Goal: Task Accomplishment & Management: Complete application form

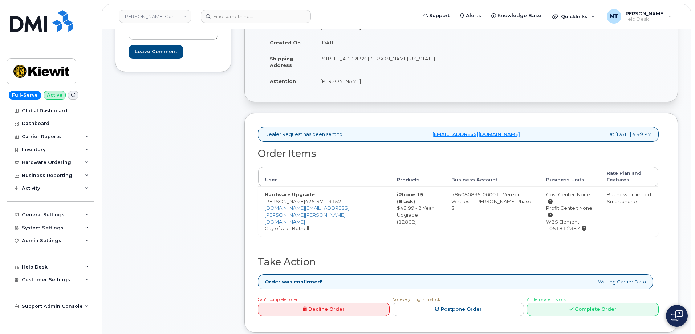
scroll to position [181, 0]
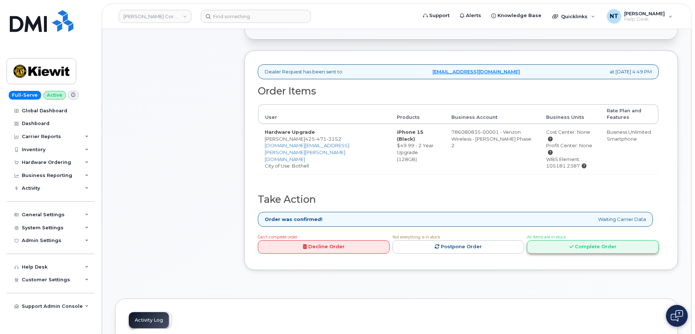
click at [623, 240] on link "Complete Order" at bounding box center [593, 246] width 132 height 13
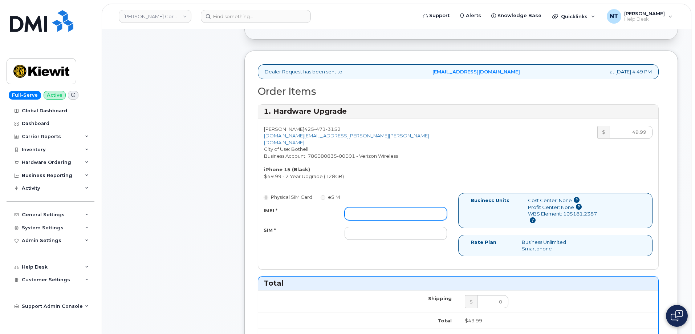
click at [385, 207] on input "IMEI *" at bounding box center [395, 213] width 102 height 13
paste input "355135956792167"
type input "355135956792167"
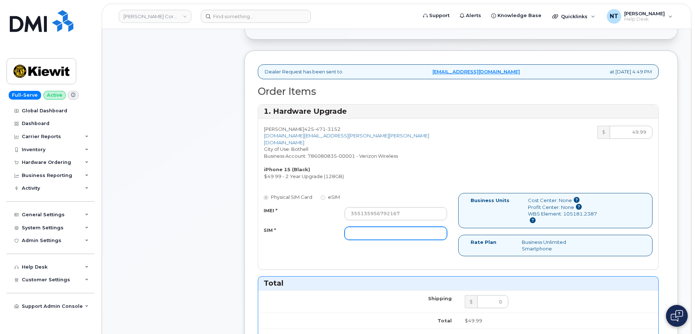
click at [402, 228] on input "SIM *" at bounding box center [395, 232] width 102 height 13
paste input "89049032007208888800193016911385"
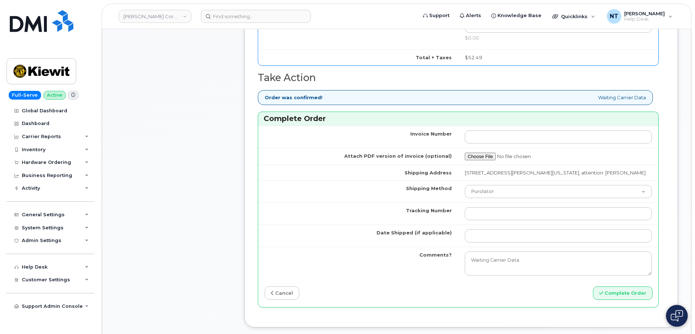
scroll to position [544, 0]
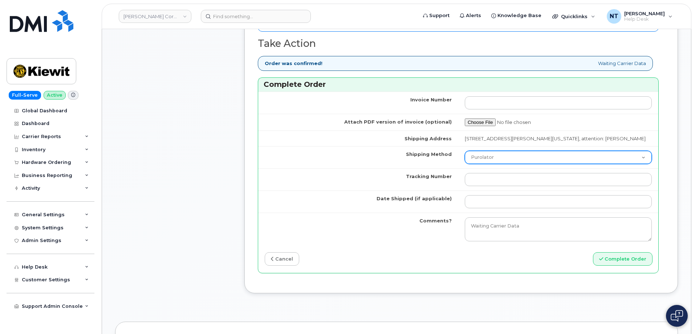
type input "89049032007208888800193016911385"
click at [500, 158] on select "Purolator UPS FedEx Canada Post Courier Other Drop Off Pick Up" at bounding box center [558, 157] width 187 height 13
select select "FedEx"
click at [465, 151] on select "Purolator UPS FedEx Canada Post Courier Other Drop Off Pick Up" at bounding box center [558, 157] width 187 height 13
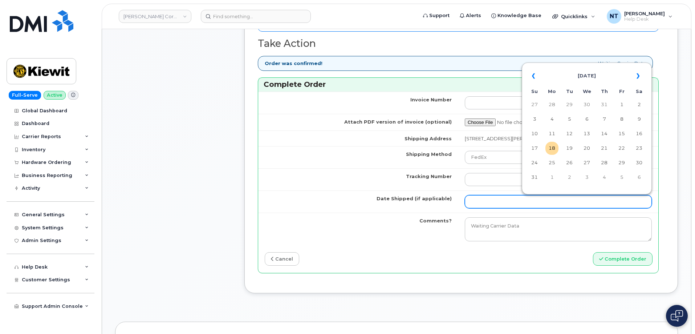
drag, startPoint x: 492, startPoint y: 199, endPoint x: 498, endPoint y: 200, distance: 5.5
click at [492, 199] on input "Date Shipped (if applicable)" at bounding box center [558, 201] width 187 height 13
click at [549, 146] on td "18" at bounding box center [551, 148] width 13 height 13
type input "[DATE]"
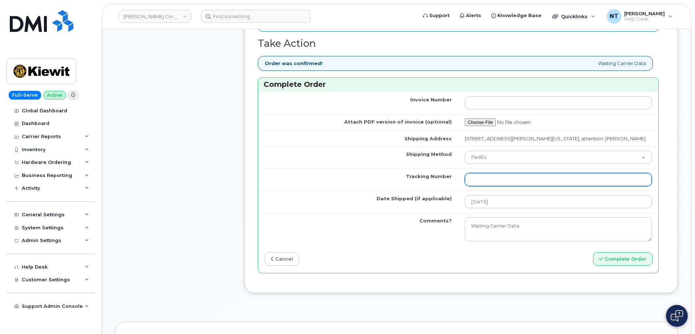
click at [503, 176] on input "Tracking Number" at bounding box center [558, 179] width 187 height 13
paste input "444401112265"
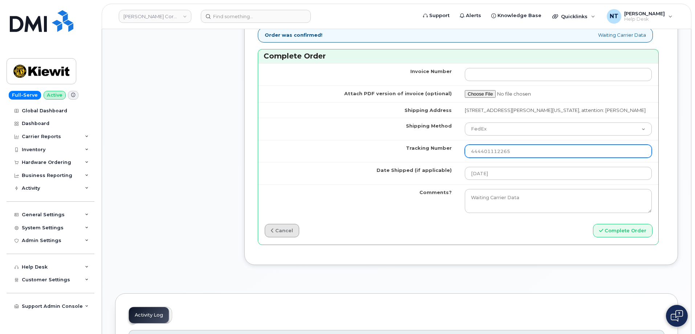
scroll to position [581, 0]
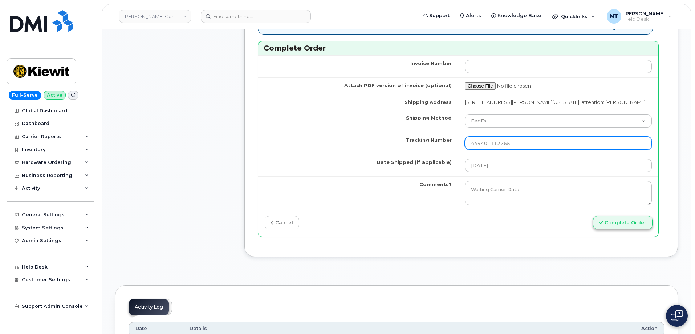
type input "444401112265"
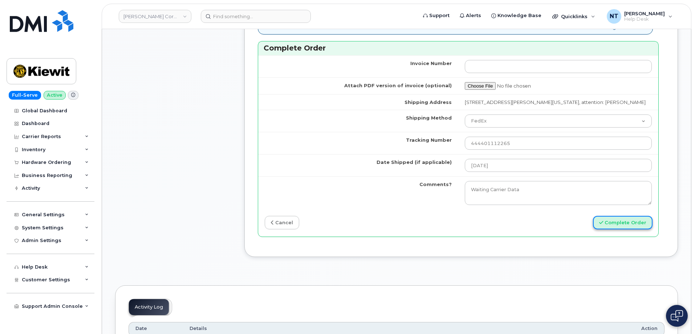
click at [611, 224] on button "Complete Order" at bounding box center [623, 222] width 60 height 13
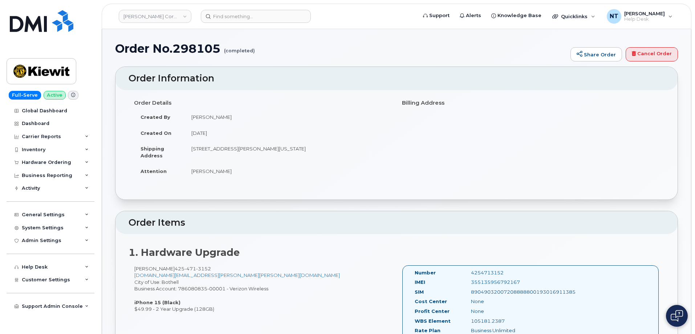
scroll to position [218, 0]
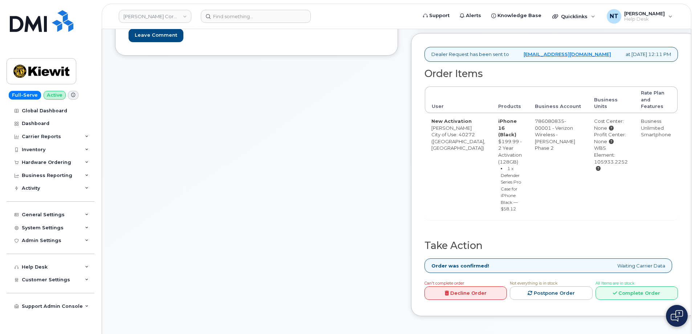
scroll to position [218, 0]
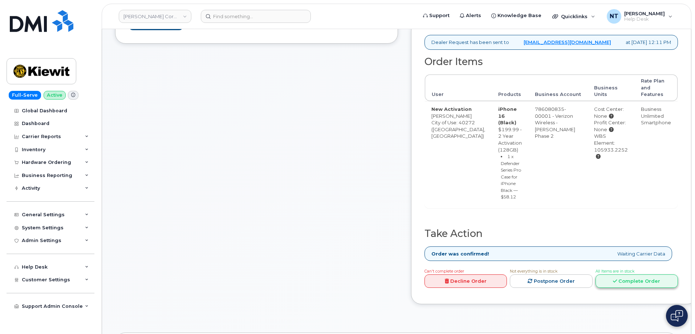
click at [638, 287] on link "Complete Order" at bounding box center [636, 280] width 82 height 13
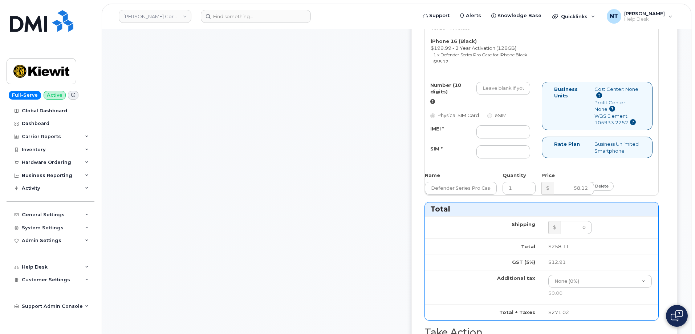
scroll to position [327, 0]
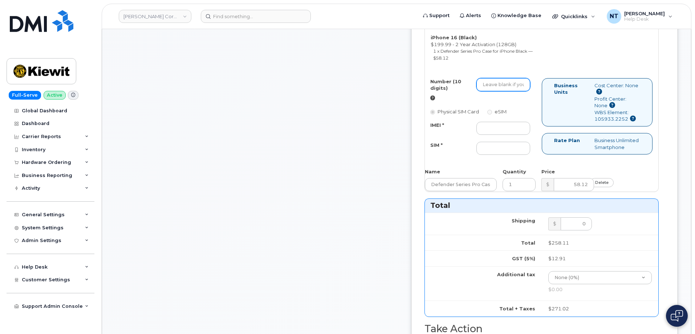
click at [518, 91] on input "Number (10 digits)" at bounding box center [503, 84] width 54 height 13
paste input "502-860-1976"
click at [524, 91] on input "502-860-1976" at bounding box center [503, 84] width 54 height 13
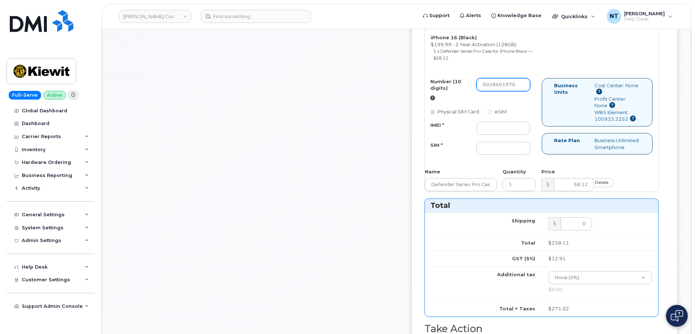
drag, startPoint x: 511, startPoint y: 126, endPoint x: 522, endPoint y: 127, distance: 11.0
click at [522, 91] on input "5028601976" at bounding box center [503, 84] width 54 height 13
type input "5028601976"
click at [522, 135] on input "IMEI *" at bounding box center [503, 128] width 54 height 13
paste input "356207329909346"
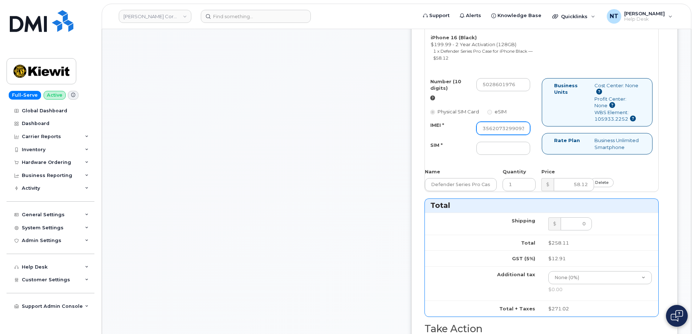
scroll to position [0, 15]
type input "356207329909346"
click at [507, 155] on input "SIM *" at bounding box center [503, 148] width 54 height 13
paste input "89049032007408885200216243420751"
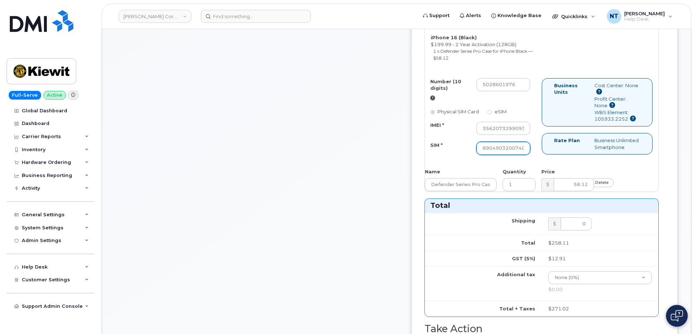
scroll to position [0, 70]
type input "89049032007408885200216243420751"
drag, startPoint x: 525, startPoint y: 168, endPoint x: 566, endPoint y: 167, distance: 40.6
click at [566, 161] on div "Number (10 digits) 5028601976 Physical SIM Card eSIM IMEI * 356207329909346 SIM…" at bounding box center [541, 119] width 233 height 83
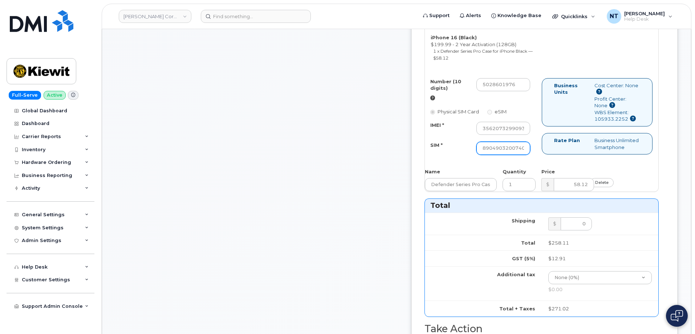
scroll to position [0, 70]
drag, startPoint x: 525, startPoint y: 188, endPoint x: 554, endPoint y: 191, distance: 29.6
click at [554, 161] on div "Number (10 digits) 5028601976 Physical SIM Card eSIM IMEI * 356207329909346 SIM…" at bounding box center [541, 119] width 233 height 83
drag, startPoint x: 513, startPoint y: 127, endPoint x: 521, endPoint y: 128, distance: 8.4
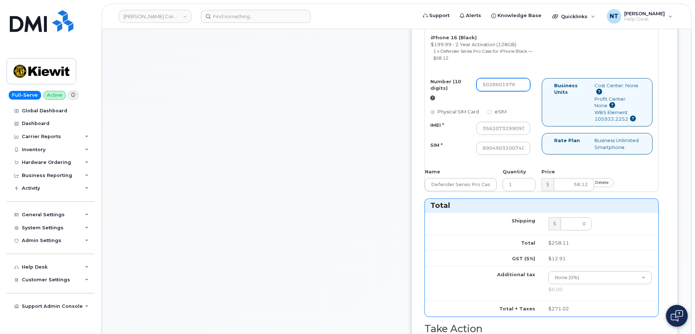
click at [521, 91] on input "5028601976" at bounding box center [503, 84] width 54 height 13
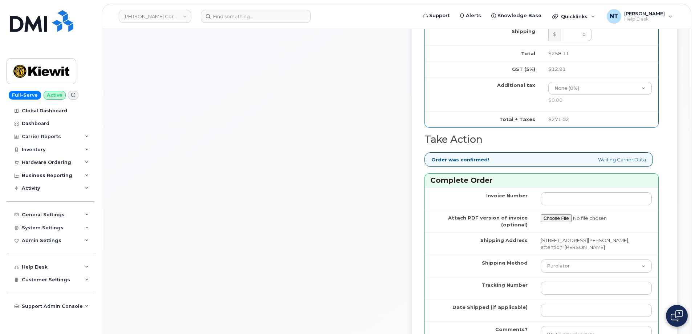
scroll to position [653, 0]
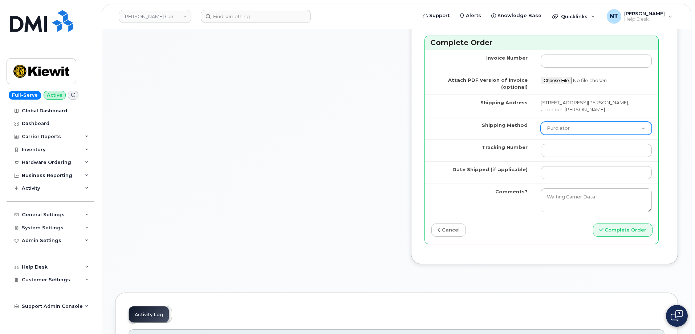
click at [587, 135] on select "Purolator UPS FedEx Canada Post Courier Other Drop Off Pick Up" at bounding box center [595, 128] width 111 height 13
select select "FedEx"
click at [540, 135] on select "Purolator UPS FedEx Canada Post Courier Other Drop Off Pick Up" at bounding box center [595, 128] width 111 height 13
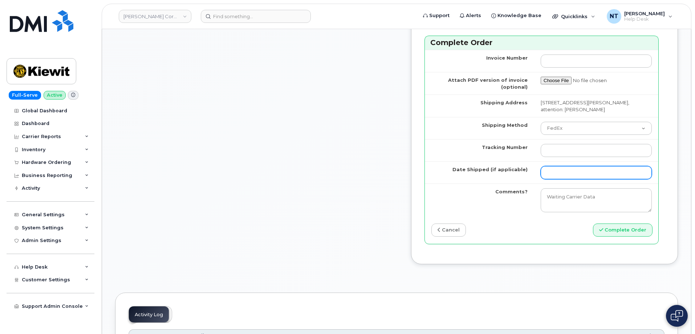
click at [576, 179] on input "Date Shipped (if applicable)" at bounding box center [595, 172] width 111 height 13
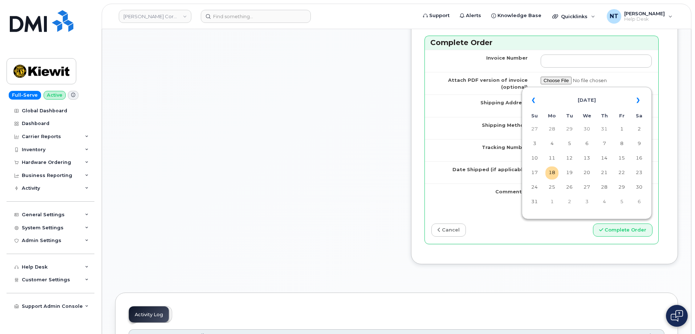
click at [549, 166] on table "« August 2025 » Su Mo Tu We Th Fr Sa 27 28 29 30 31 1 2 3 4 5 6 7 8 9 10 11 12 …" at bounding box center [586, 151] width 126 height 124
click at [552, 173] on td "18" at bounding box center [551, 172] width 13 height 13
type input "[DATE]"
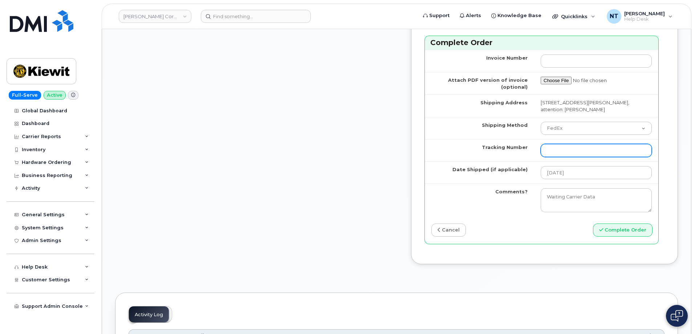
click at [557, 157] on input "Tracking Number" at bounding box center [595, 150] width 111 height 13
type input "1311262672720004027200444401112313"
click at [593, 223] on button "Complete Order" at bounding box center [623, 229] width 60 height 13
drag, startPoint x: 645, startPoint y: 204, endPoint x: 429, endPoint y: 198, distance: 216.4
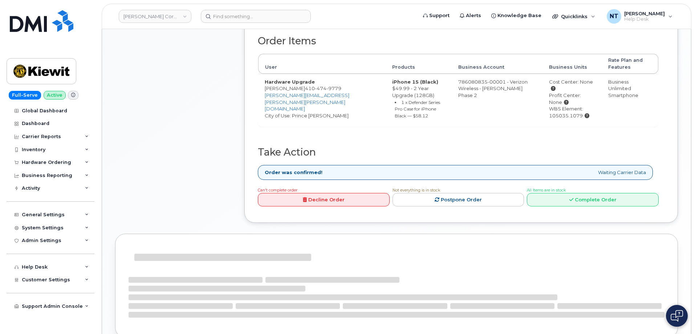
scroll to position [254, 0]
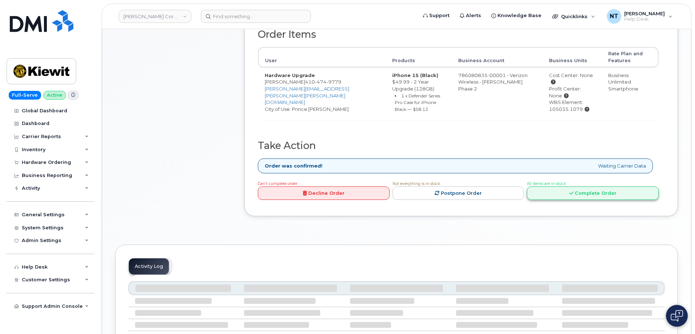
click at [576, 186] on link "Complete Order" at bounding box center [593, 192] width 132 height 13
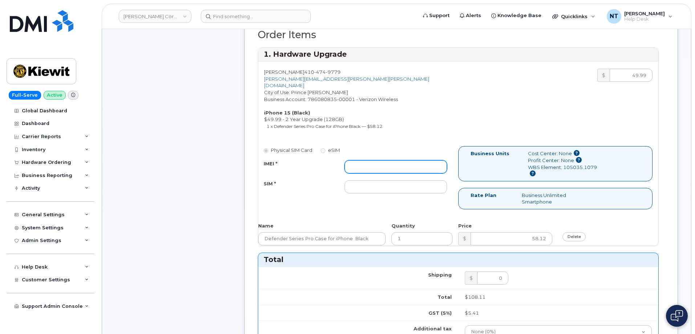
click at [372, 160] on input "IMEI *" at bounding box center [395, 166] width 102 height 13
paste input "355135956565340"
type input "355135956565340"
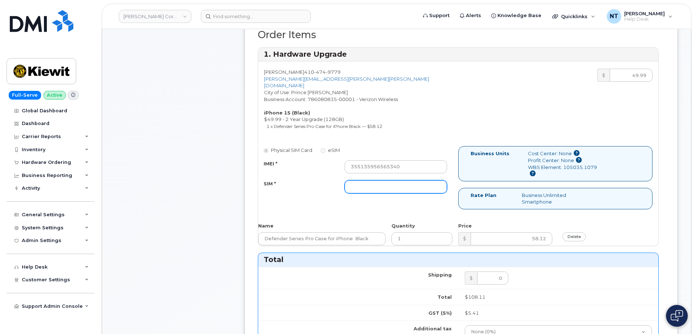
click at [380, 181] on input "SIM *" at bounding box center [395, 186] width 102 height 13
paste input "89049032007208888800192850774635"
type input "89049032007208888800192850774635"
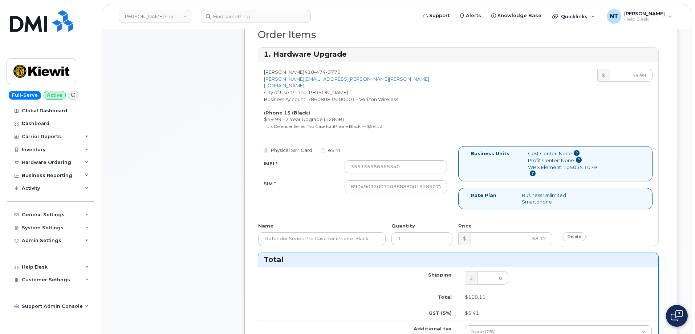
click at [181, 191] on div "Comments Leave Comment" at bounding box center [173, 246] width 116 height 793
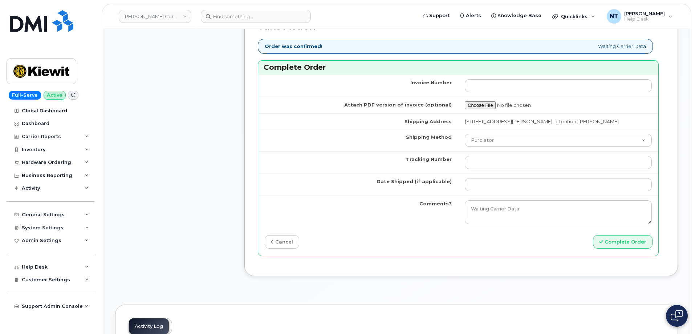
scroll to position [617, 0]
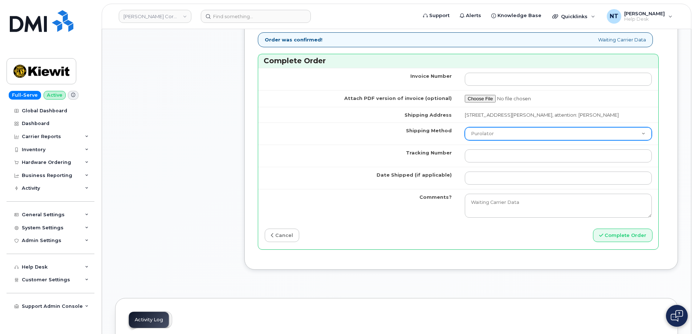
click at [492, 139] on select "Purolator UPS FedEx Canada Post Courier Other Drop Off Pick Up" at bounding box center [558, 133] width 187 height 13
select select "FedEx"
click at [465, 127] on select "Purolator UPS FedEx Canada Post Courier Other Drop Off Pick Up" at bounding box center [558, 133] width 187 height 13
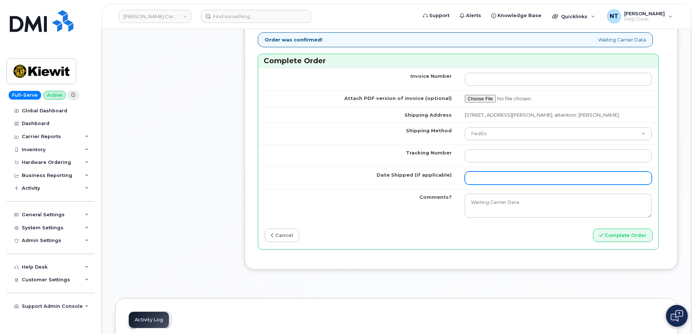
click at [490, 180] on input "Date Shipped (if applicable)" at bounding box center [558, 177] width 187 height 13
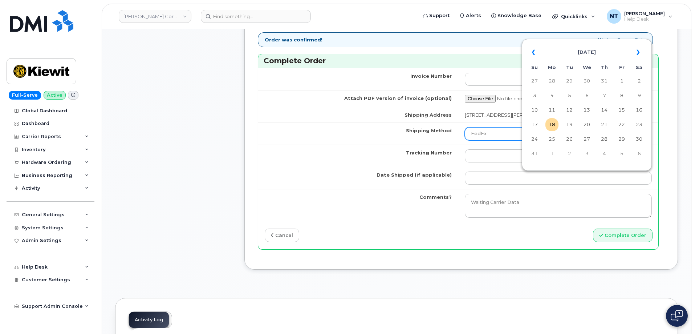
drag, startPoint x: 552, startPoint y: 125, endPoint x: 529, endPoint y: 133, distance: 24.4
click at [552, 125] on td "18" at bounding box center [551, 124] width 13 height 13
type input "[DATE]"
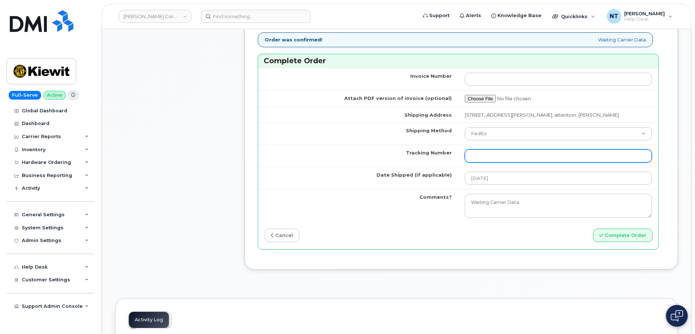
click at [477, 157] on input "Tracking Number" at bounding box center [558, 155] width 187 height 13
paste input "444401112346"
type input "444401112346"
